Goal: Information Seeking & Learning: Understand process/instructions

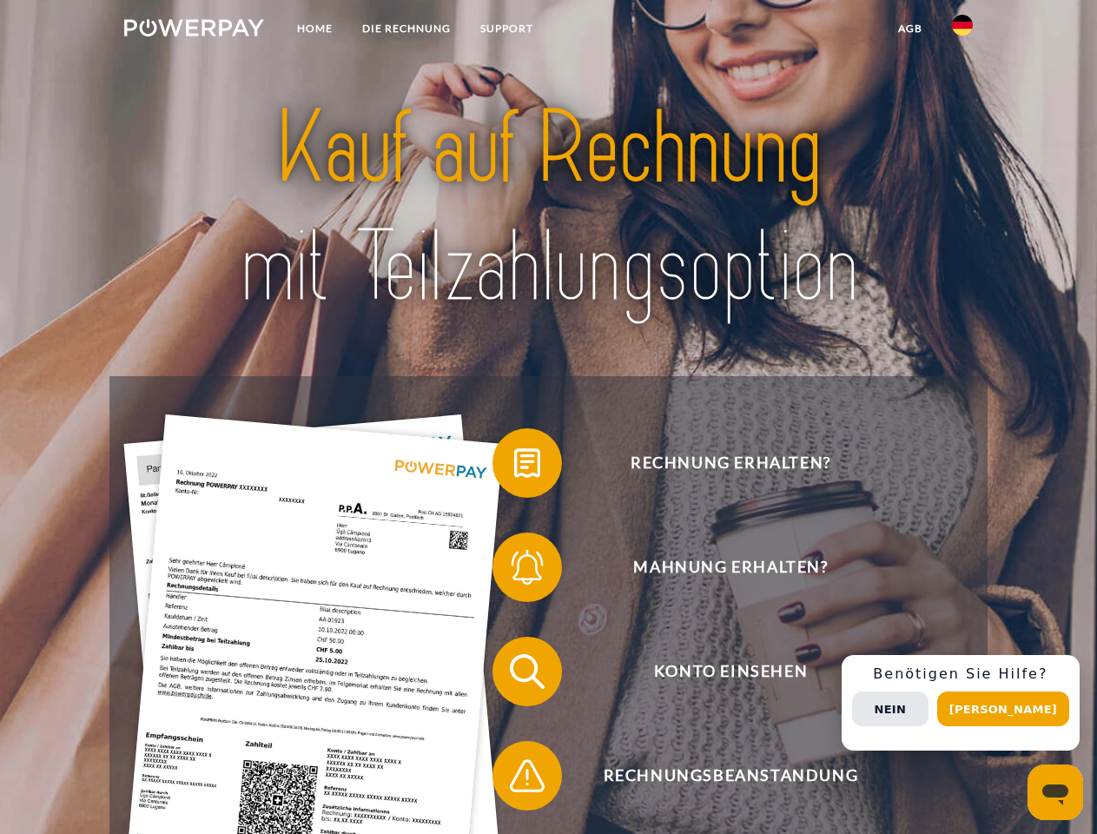
click at [194, 30] on img at bounding box center [194, 27] width 140 height 17
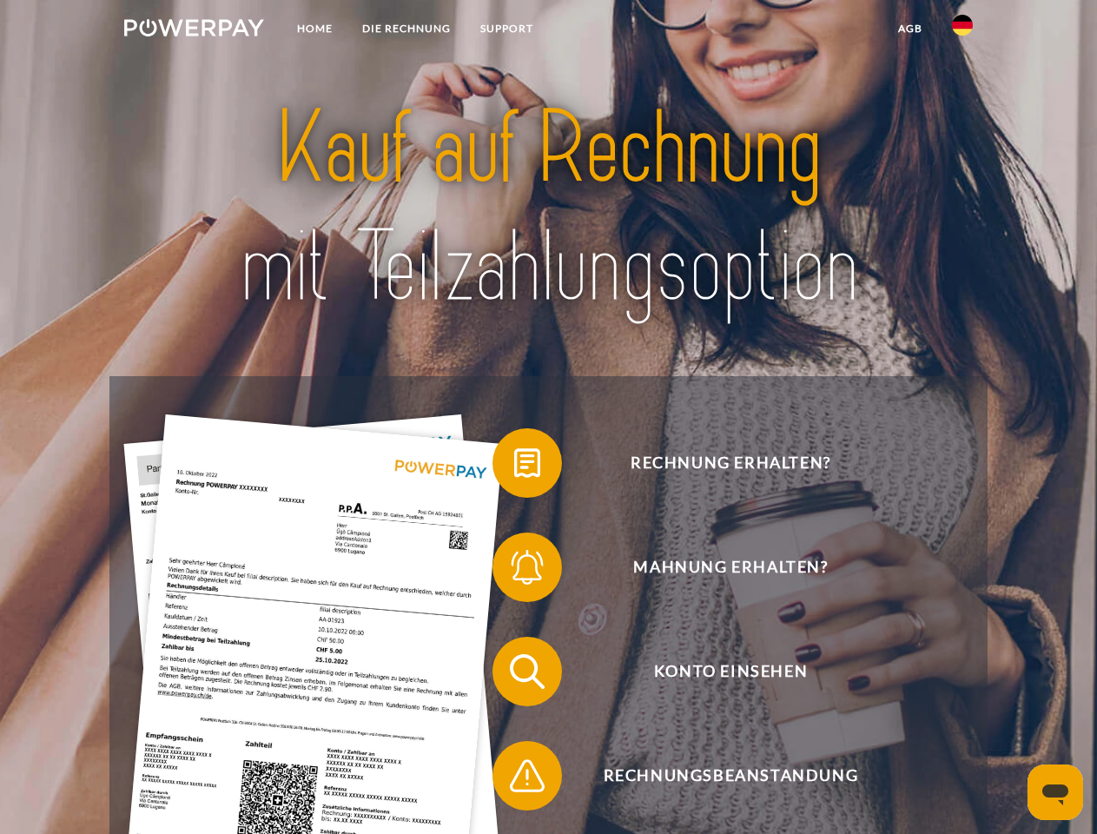
click at [963, 30] on img at bounding box center [962, 25] width 21 height 21
click at [910, 29] on link "agb" at bounding box center [911, 28] width 54 height 31
click at [514, 467] on span at bounding box center [501, 463] width 87 height 87
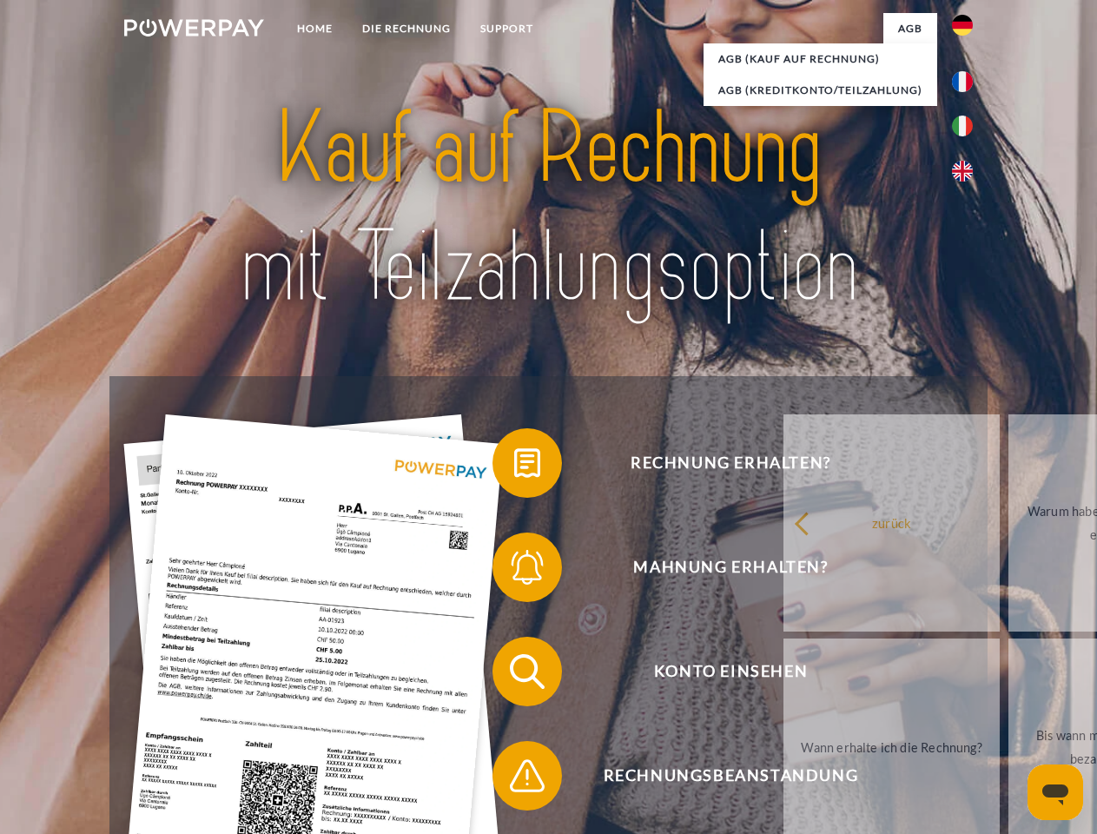
click at [514, 571] on span at bounding box center [501, 567] width 87 height 87
click at [1009, 675] on link "Bis wann muss die Rechnung bezahlt werden?" at bounding box center [1117, 747] width 216 height 217
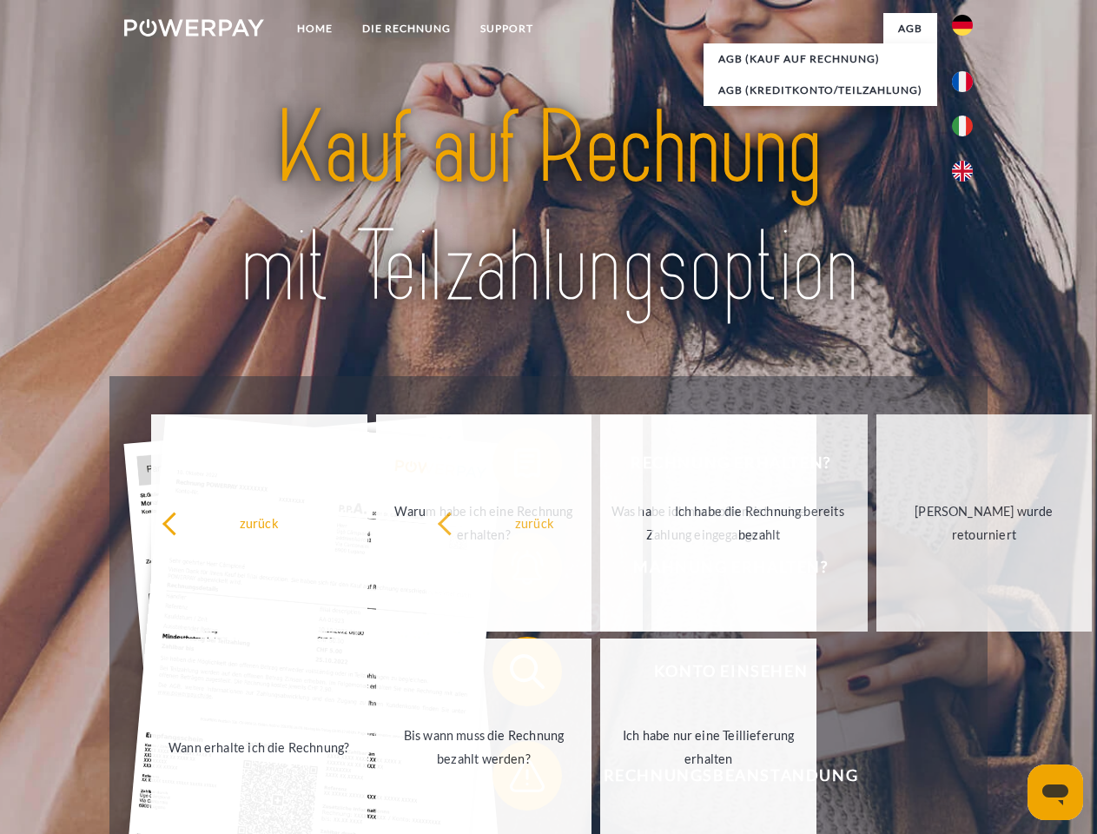
click at [514, 779] on span at bounding box center [501, 775] width 87 height 87
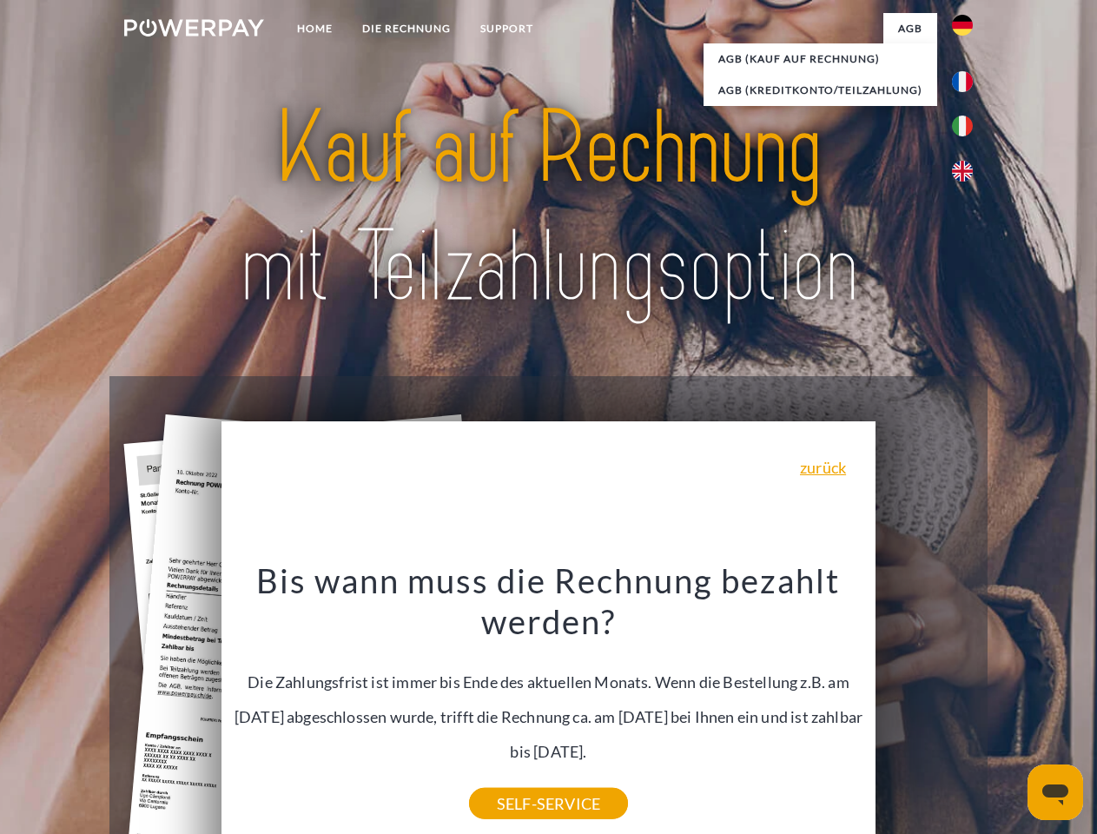
click at [967, 703] on div "Rechnung erhalten? Mahnung erhalten? Konto einsehen" at bounding box center [547, 723] width 877 height 695
click at [924, 706] on span "Konto einsehen" at bounding box center [731, 671] width 426 height 69
click at [1009, 709] on header "Home DIE RECHNUNG SUPPORT" at bounding box center [548, 600] width 1097 height 1200
